Goal: Task Accomplishment & Management: Manage account settings

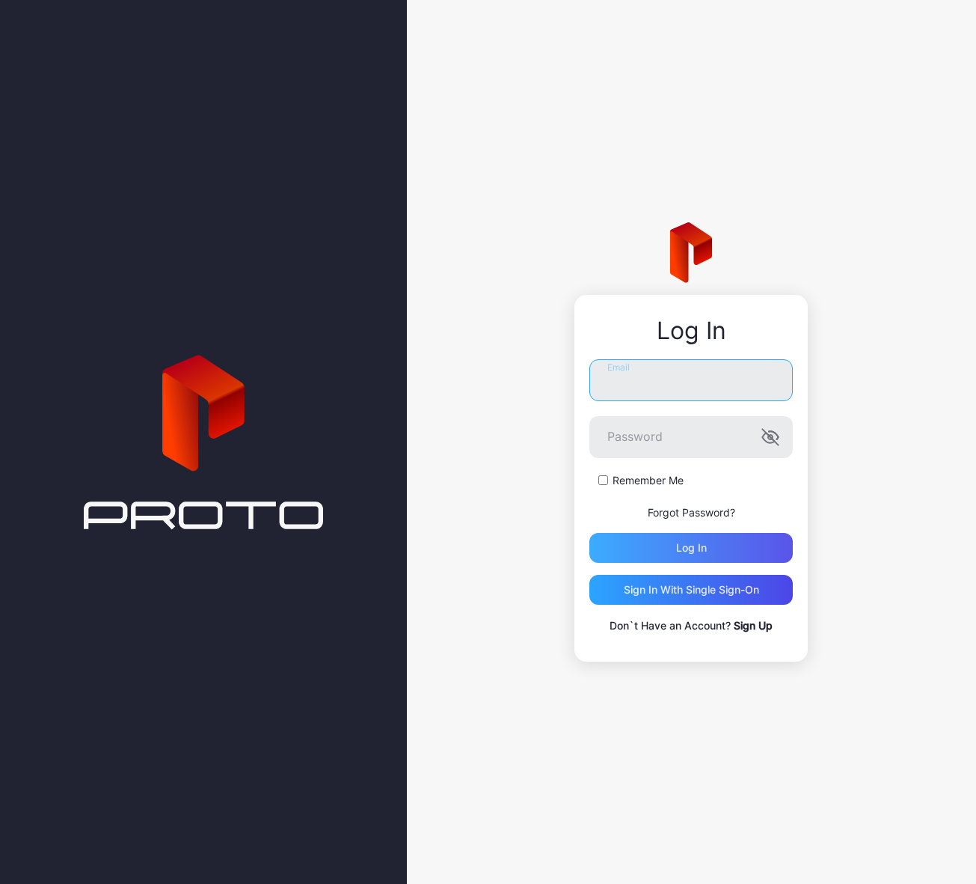
type input "**********"
click at [683, 545] on div "Log in" at bounding box center [691, 548] width 31 height 12
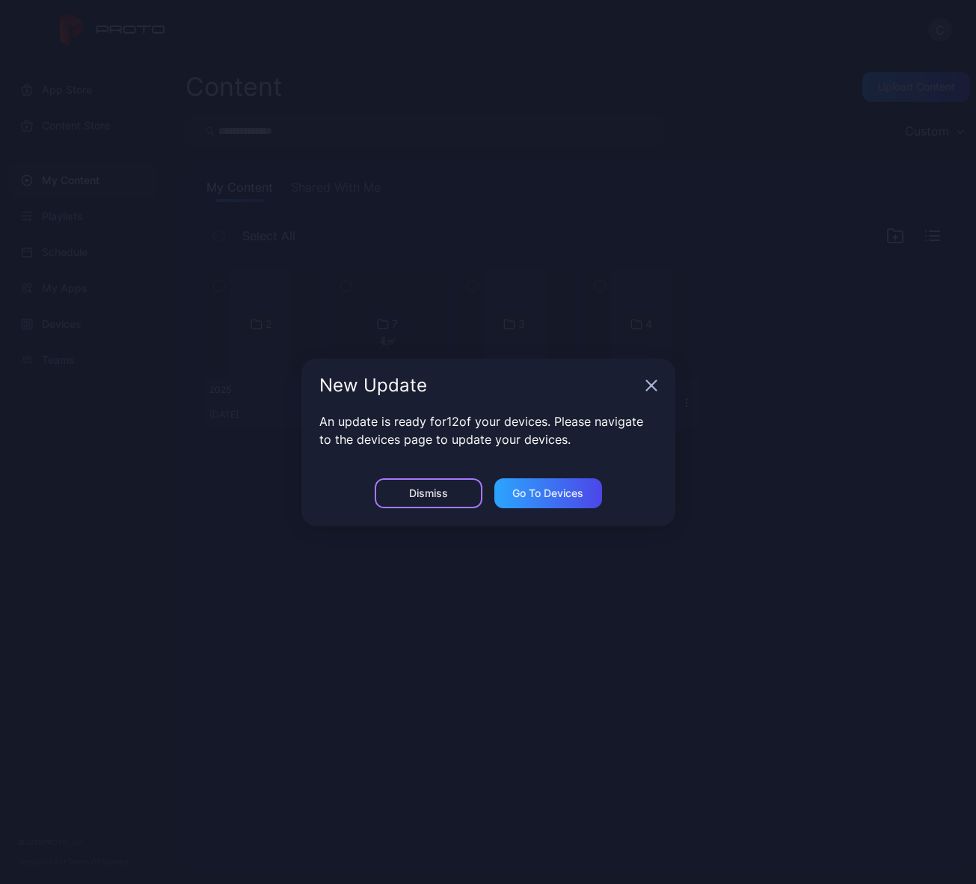
click at [443, 489] on div "Dismiss" at bounding box center [428, 493] width 39 height 12
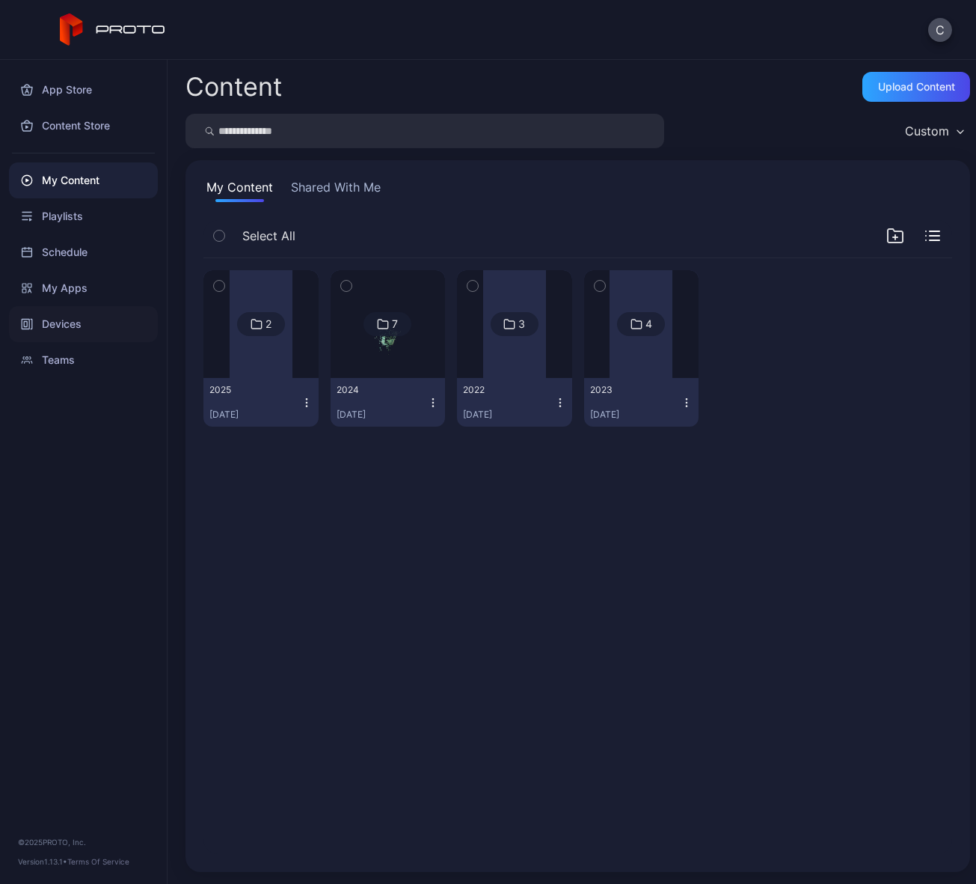
click at [98, 318] on div "Devices" at bounding box center [83, 324] width 149 height 36
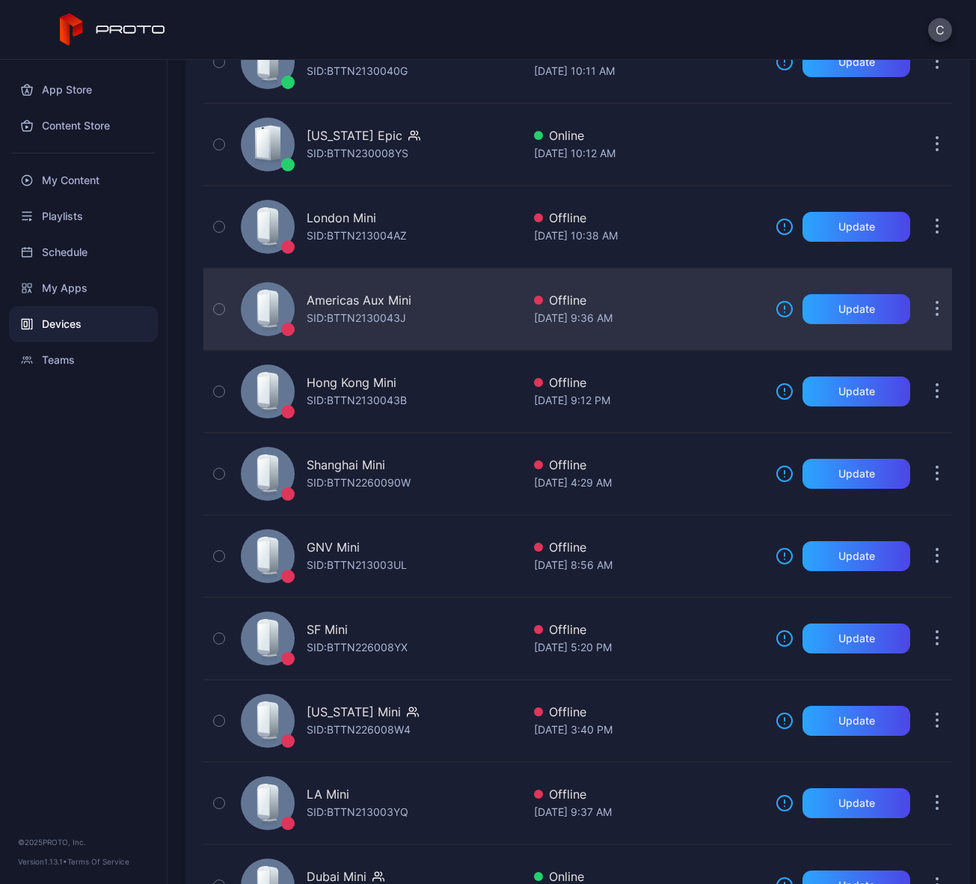
scroll to position [385, 0]
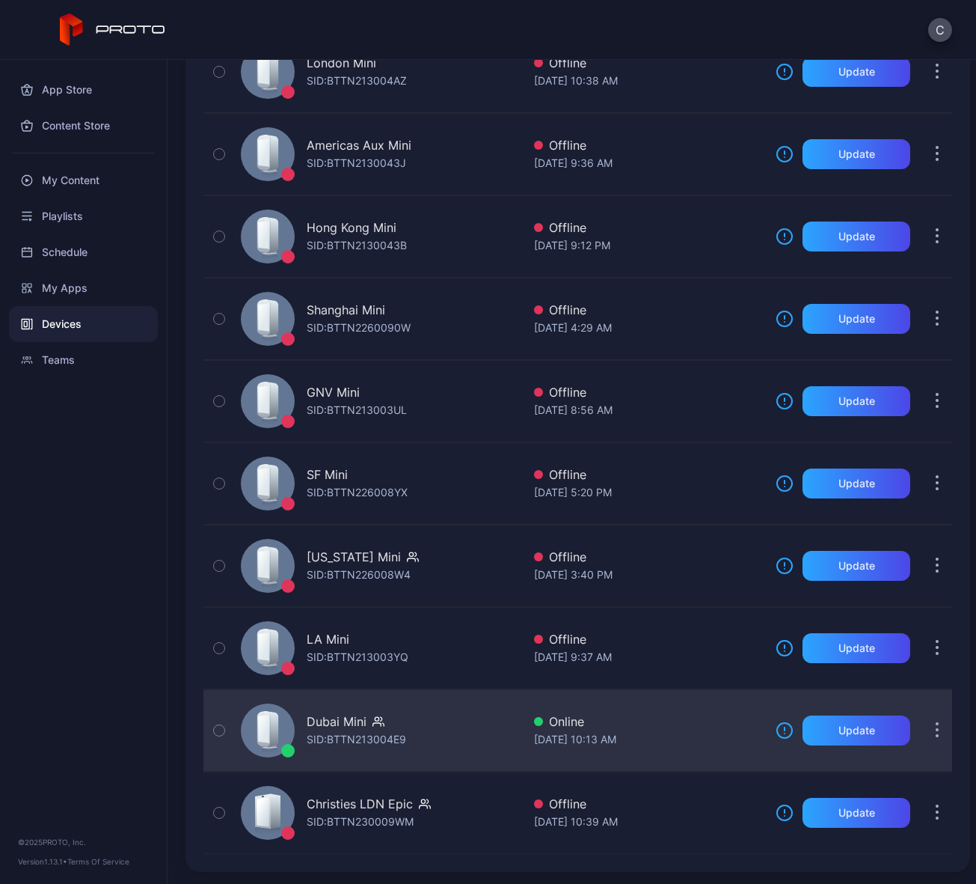
click at [377, 741] on div "SID: BTTN213004E9" at bounding box center [357, 739] width 100 height 18
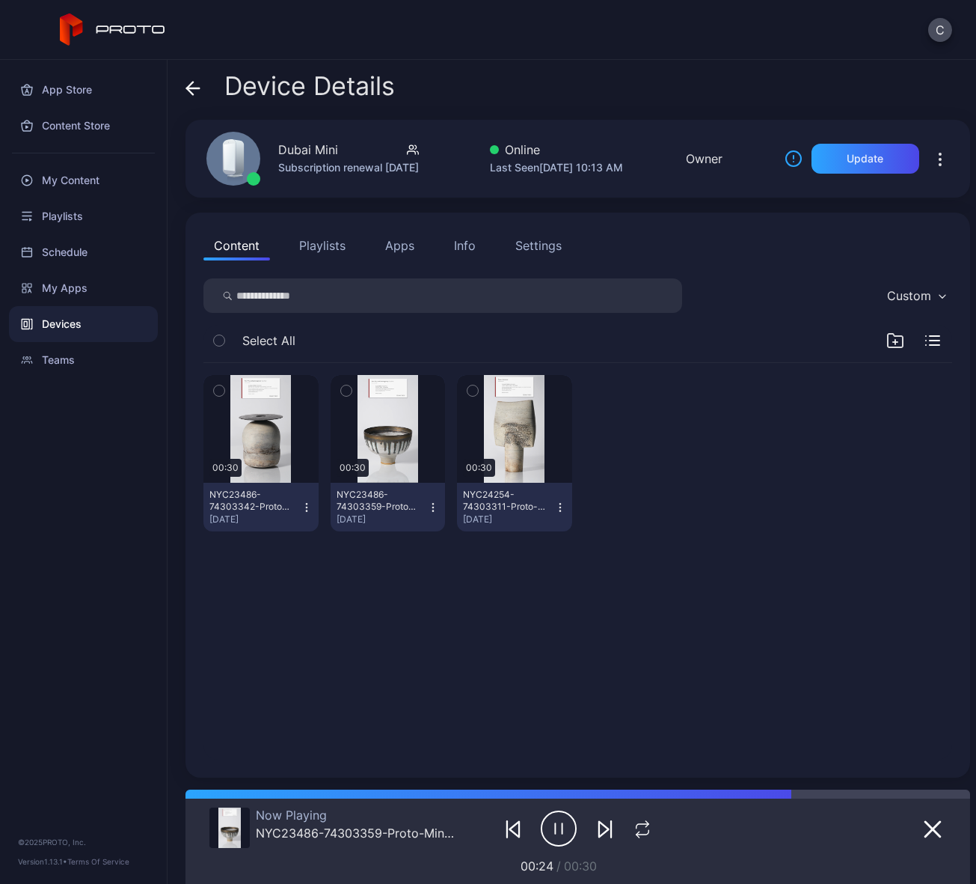
click at [221, 391] on icon "button" at bounding box center [219, 390] width 10 height 16
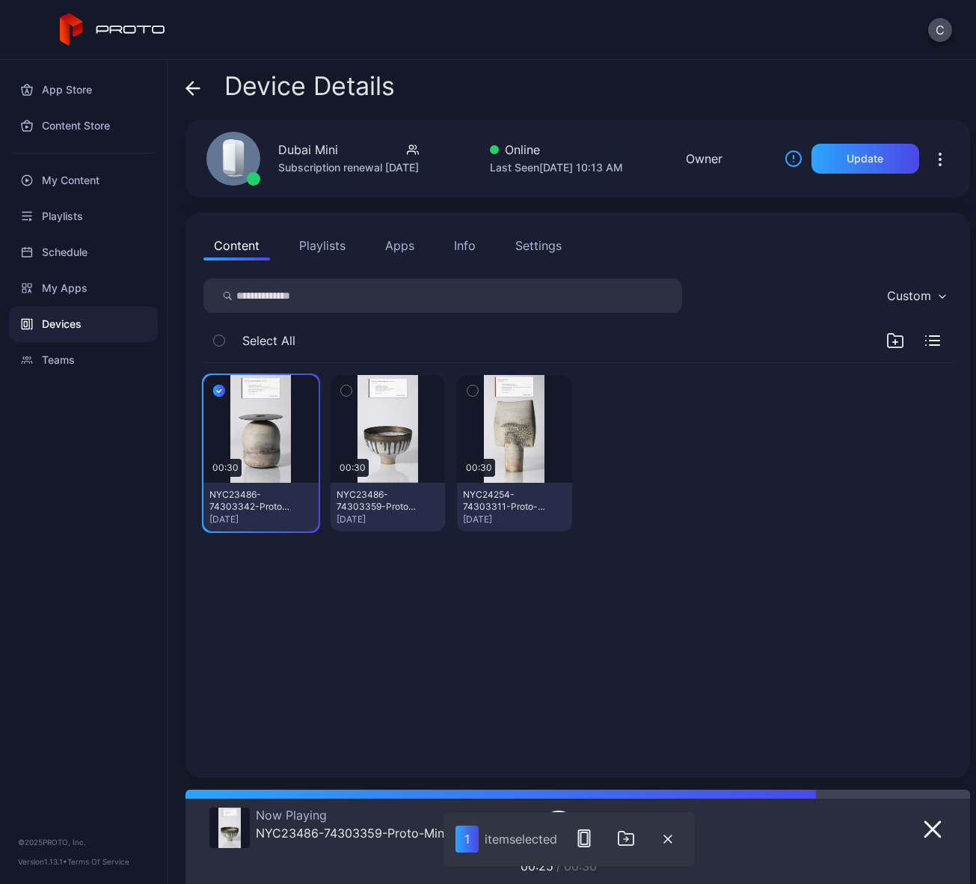
click at [344, 391] on icon "button" at bounding box center [346, 391] width 4 height 2
click at [476, 390] on button "button" at bounding box center [472, 390] width 31 height 31
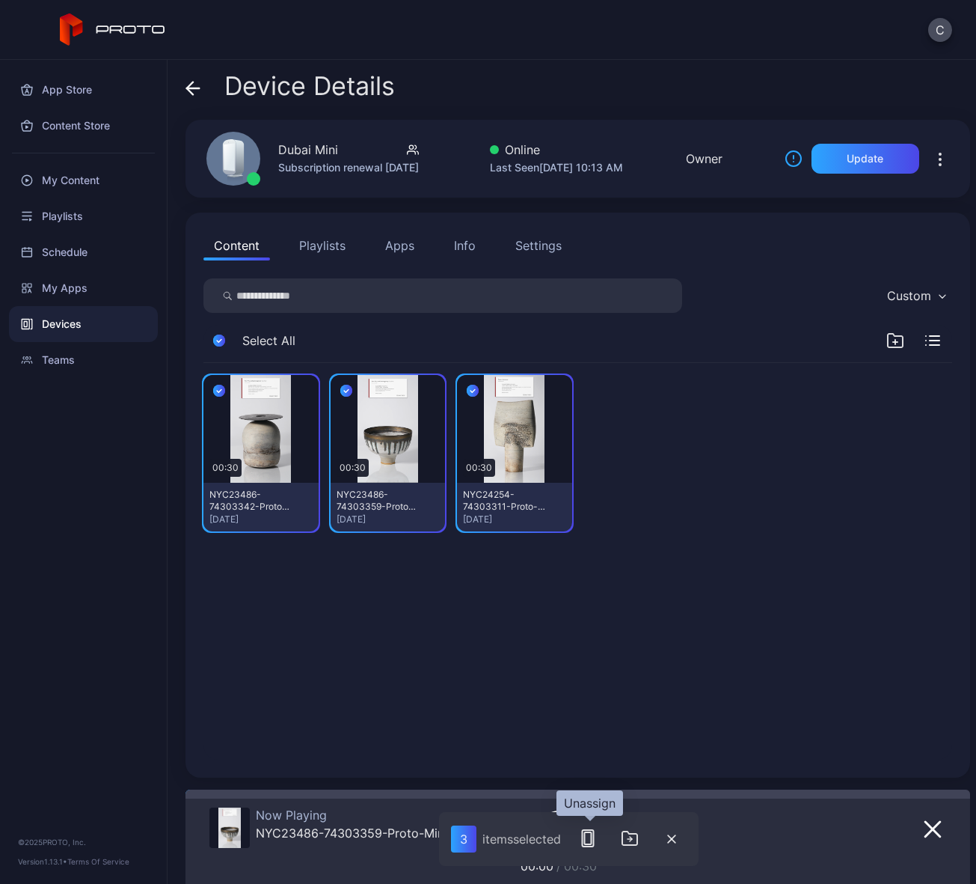
click at [592, 839] on icon "button" at bounding box center [588, 838] width 18 height 18
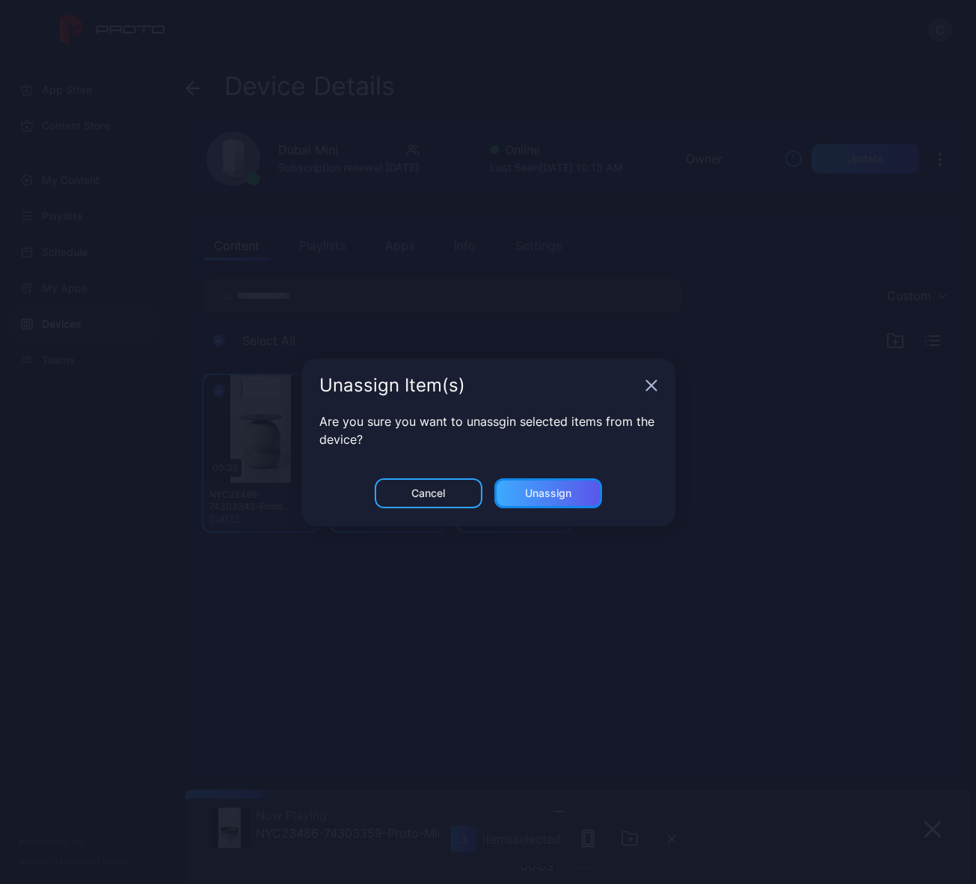
click at [557, 492] on div "Unassign" at bounding box center [548, 493] width 46 height 12
